Goal: Transaction & Acquisition: Purchase product/service

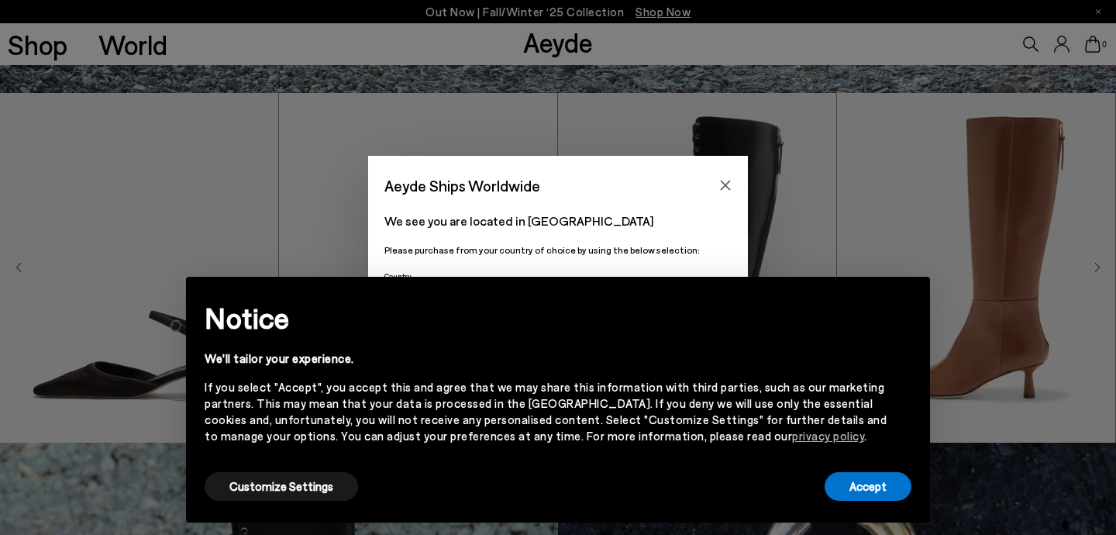
scroll to position [453, 0]
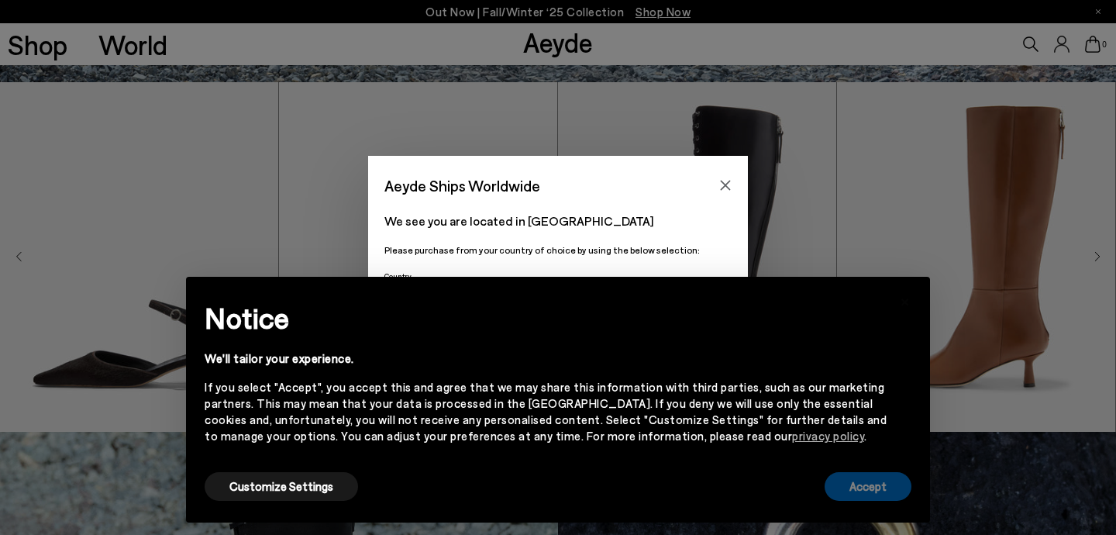
click at [869, 484] on button "Accept" at bounding box center [868, 486] width 87 height 29
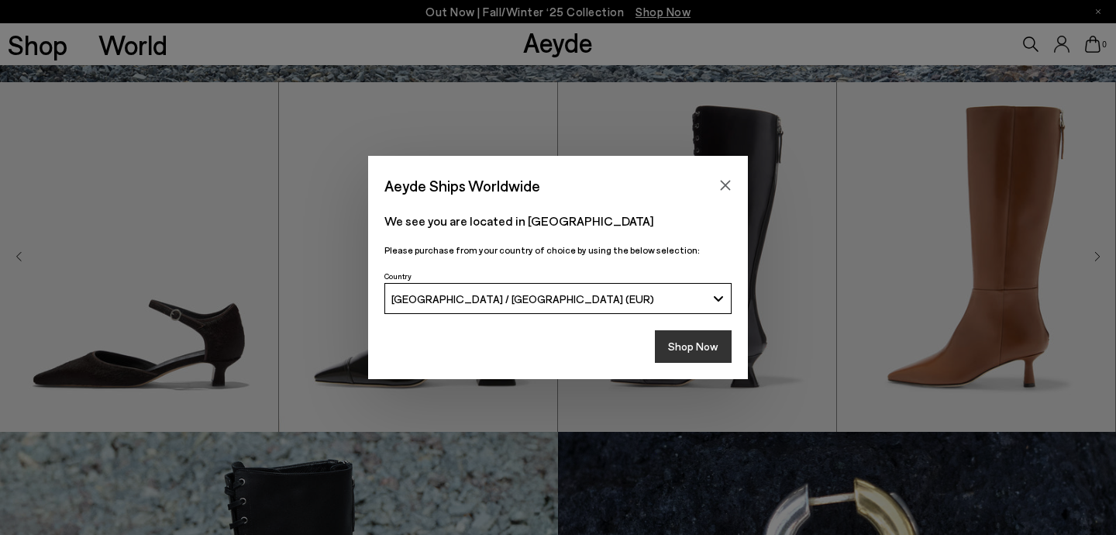
click at [700, 341] on button "Shop Now" at bounding box center [693, 346] width 77 height 33
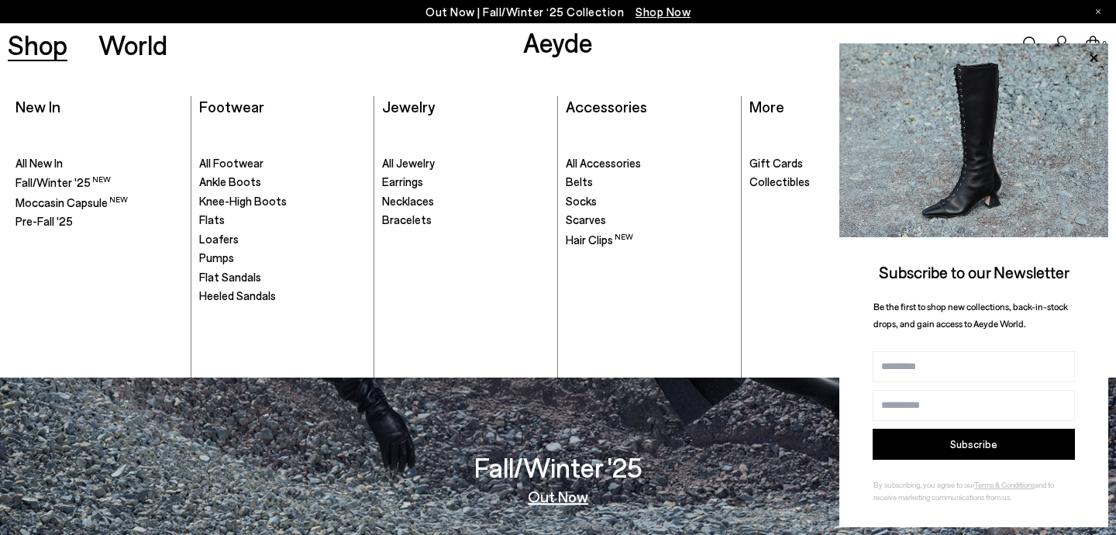
click at [47, 54] on link "Shop" at bounding box center [38, 44] width 60 height 27
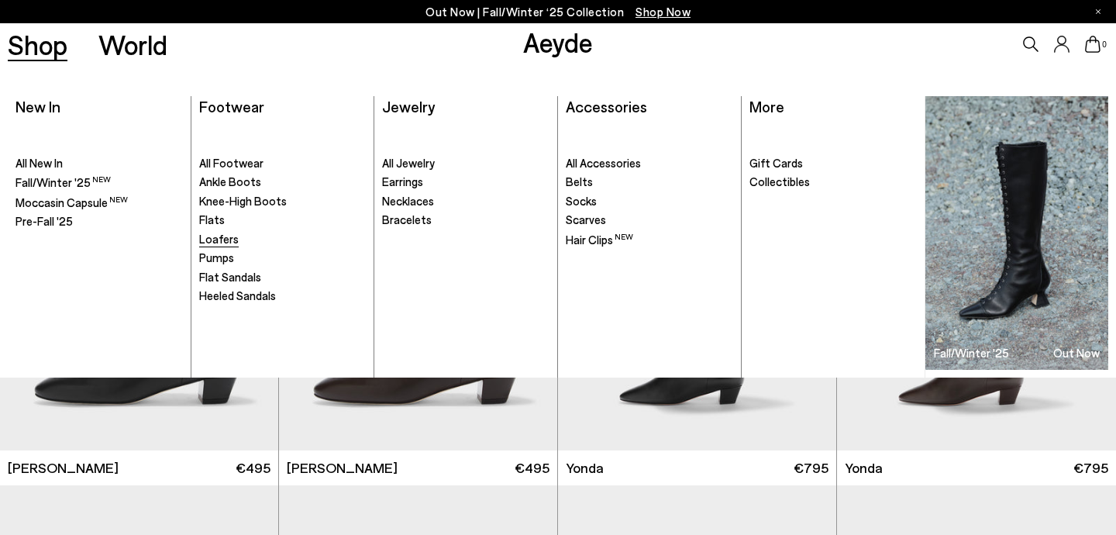
click at [225, 239] on span "Loafers" at bounding box center [219, 239] width 40 height 14
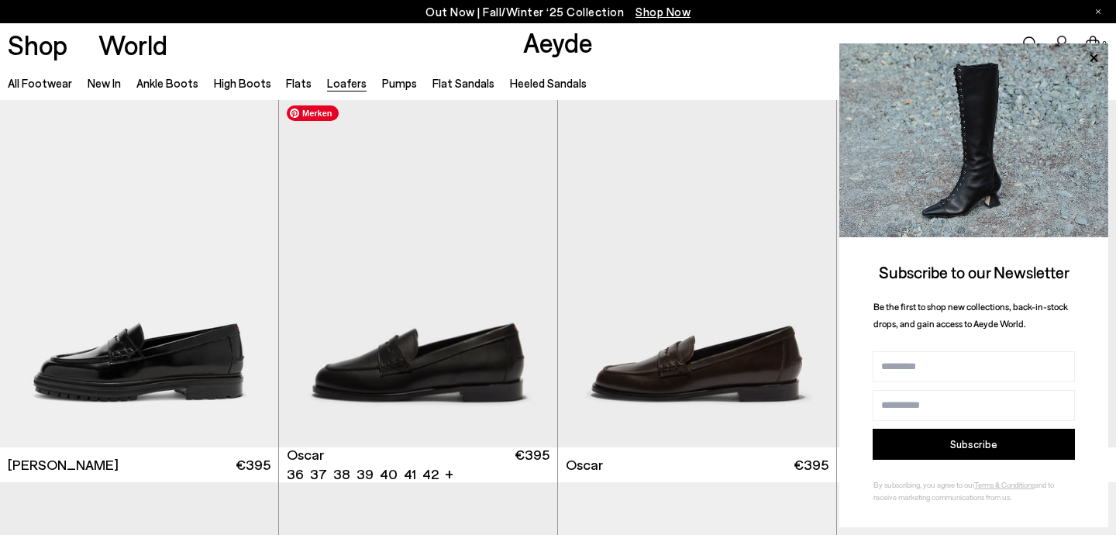
scroll to position [1152, 0]
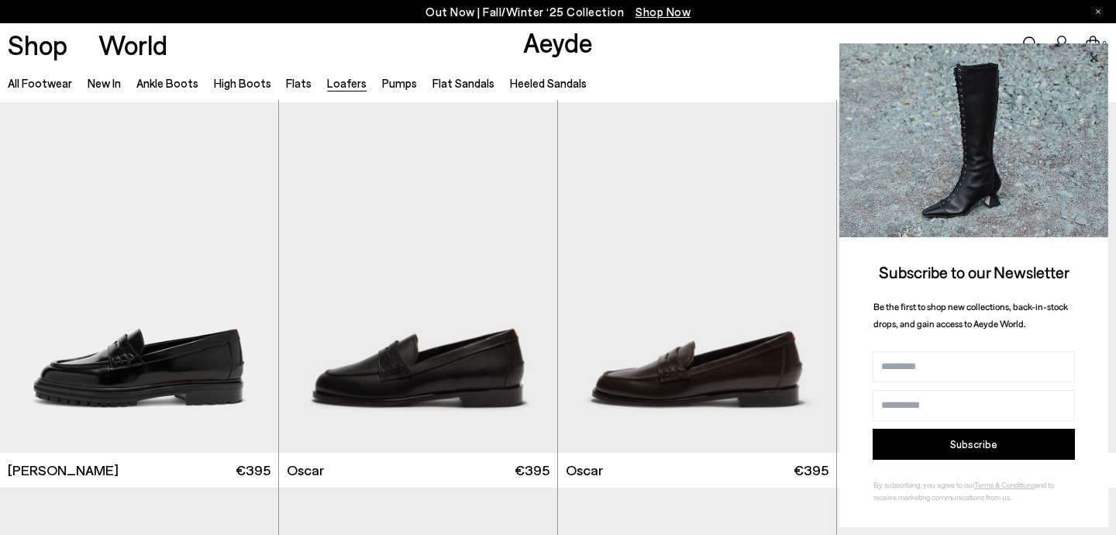
click at [1093, 52] on icon at bounding box center [1094, 58] width 20 height 20
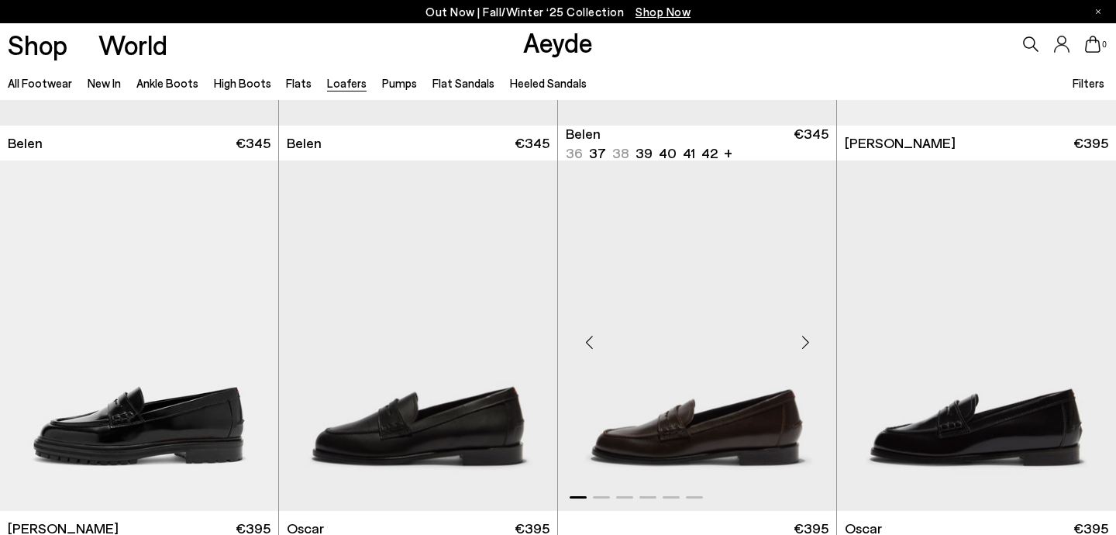
scroll to position [1098, 0]
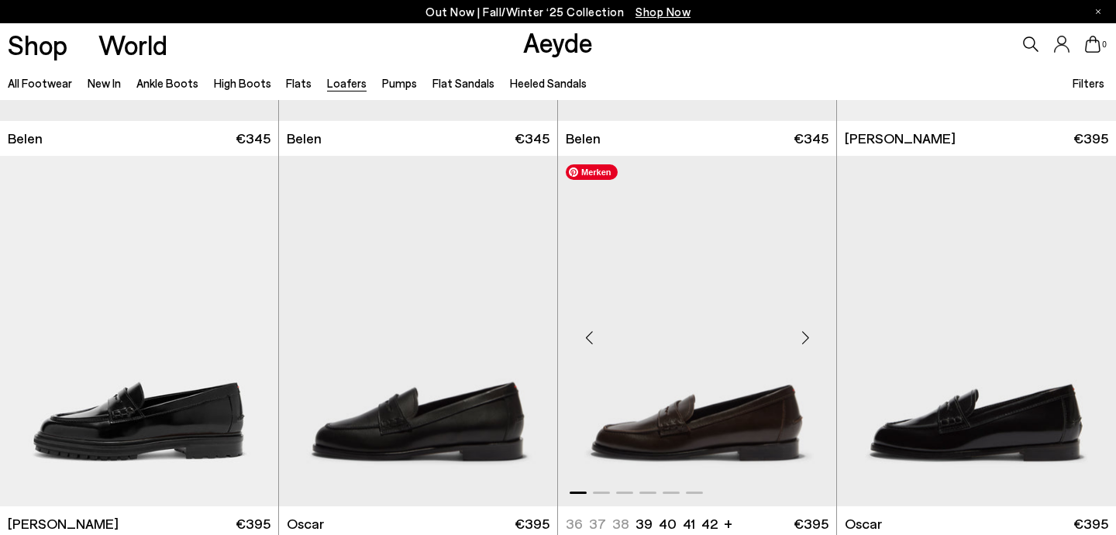
click at [697, 423] on img "1 / 6" at bounding box center [697, 331] width 278 height 350
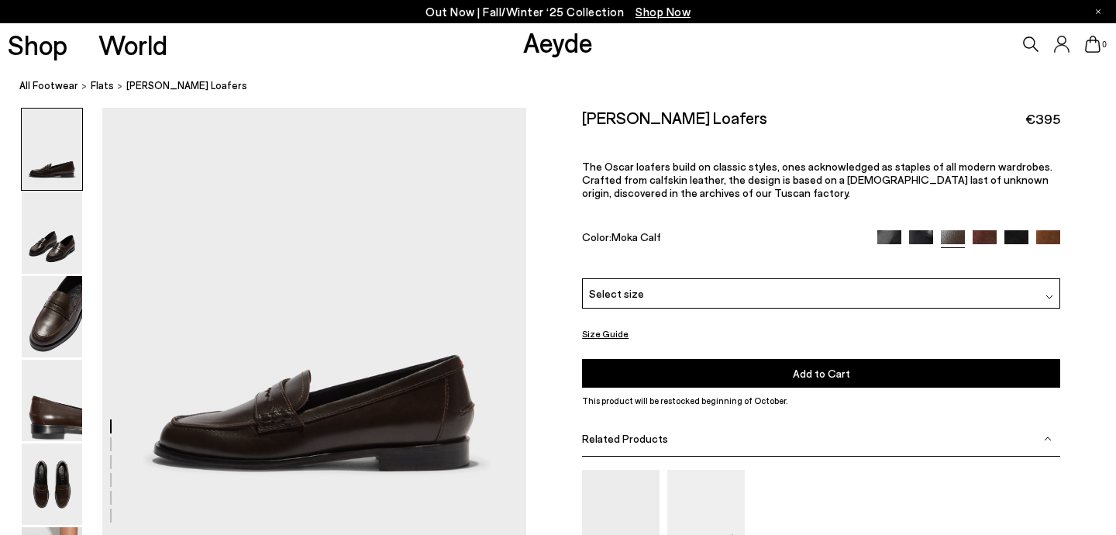
click at [925, 233] on img at bounding box center [921, 242] width 24 height 24
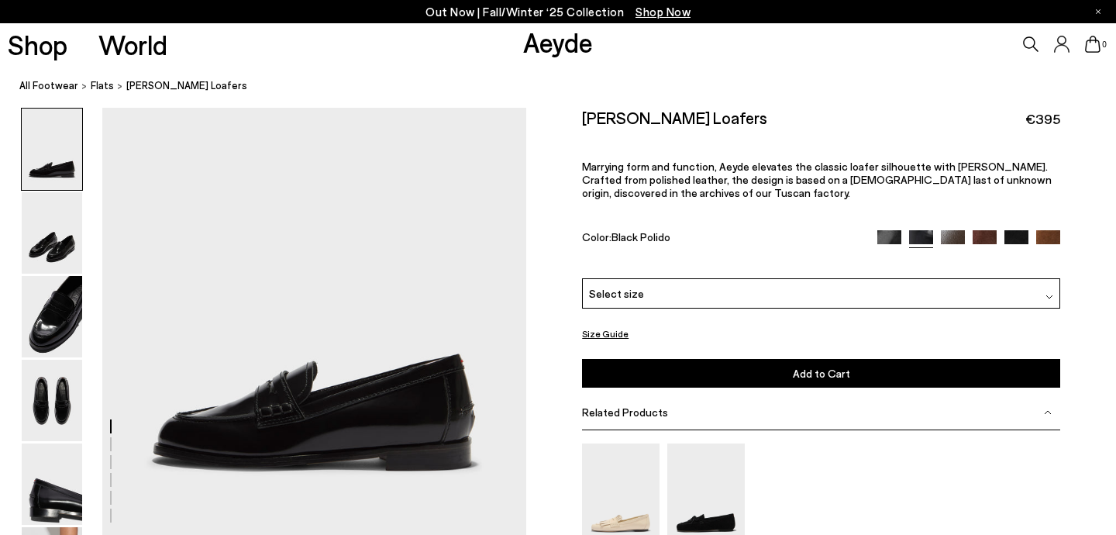
click at [1051, 236] on img at bounding box center [1048, 242] width 24 height 24
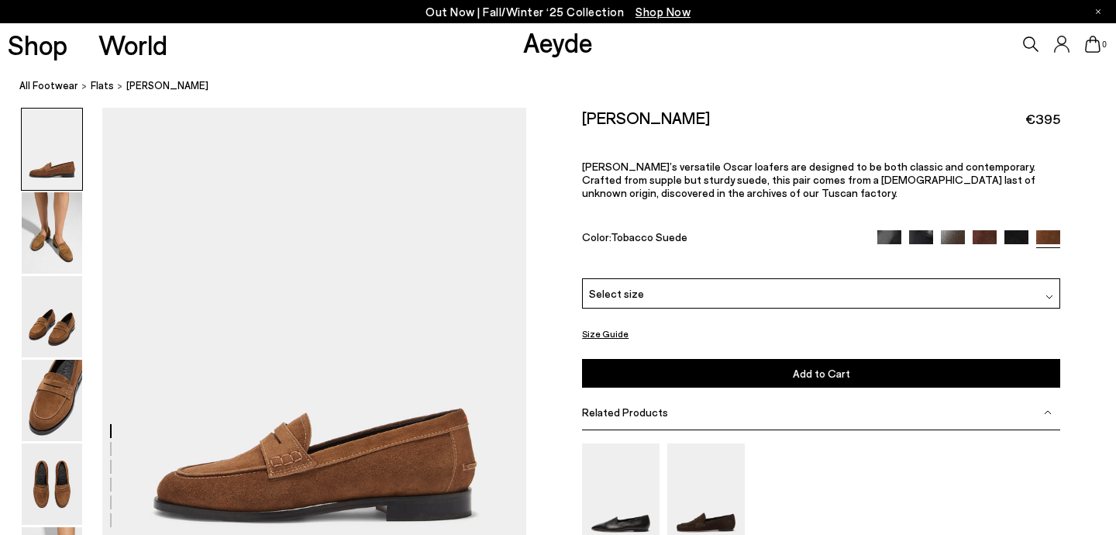
scroll to position [82, 0]
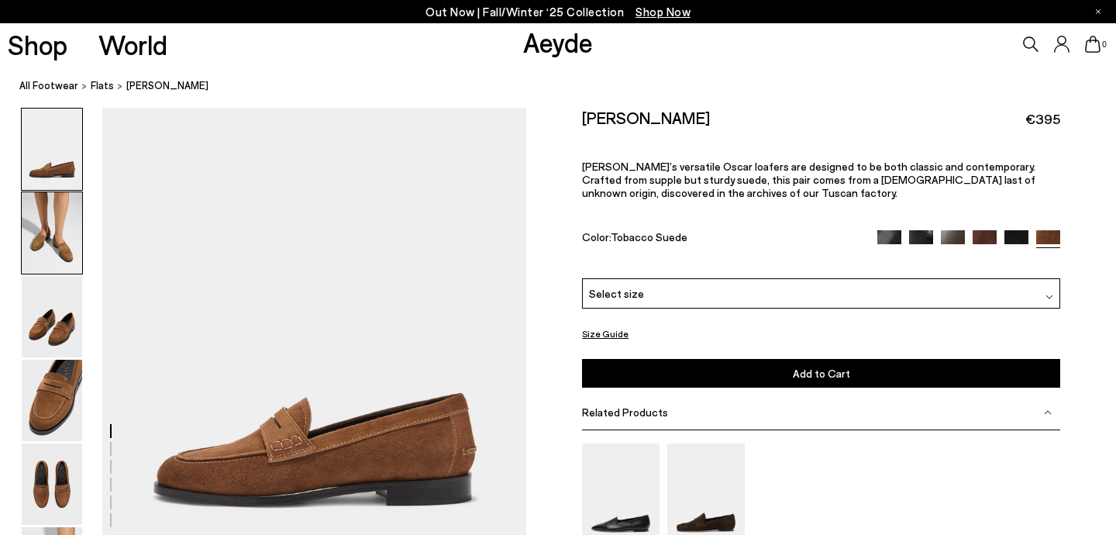
click at [57, 232] on img at bounding box center [52, 232] width 60 height 81
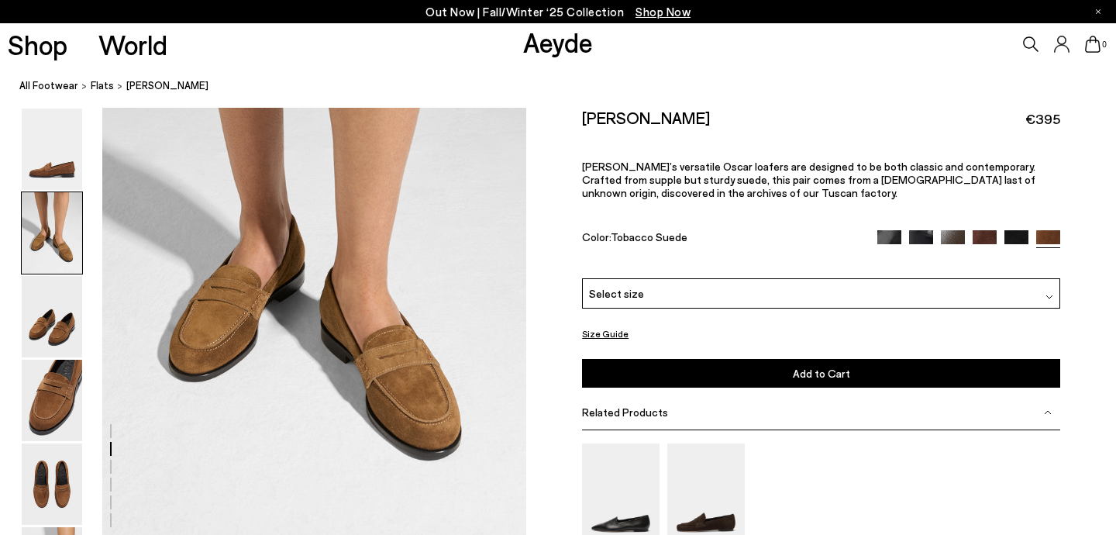
scroll to position [702, 0]
click at [987, 235] on img at bounding box center [985, 241] width 24 height 24
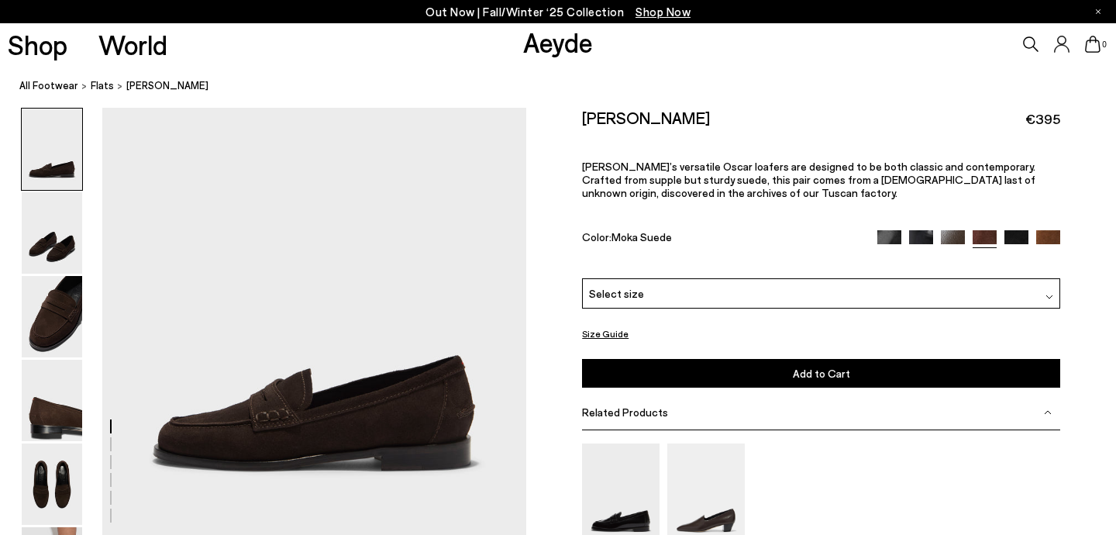
click at [1019, 237] on img at bounding box center [1016, 242] width 24 height 24
